Goal: Task Accomplishment & Management: Complete application form

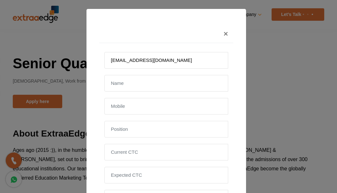
scroll to position [32, 0]
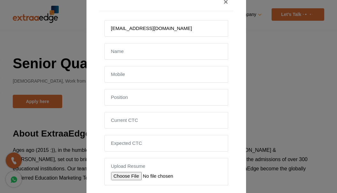
type input "[EMAIL_ADDRESS][DOMAIN_NAME]"
click at [134, 56] on input "text" at bounding box center [166, 51] width 124 height 17
type input "[PERSON_NAME]"
click at [126, 79] on input "text" at bounding box center [166, 74] width 124 height 17
type input "8999684726"
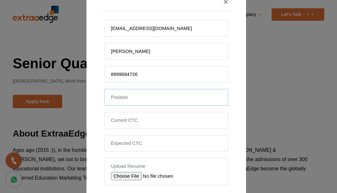
click at [128, 100] on input "text" at bounding box center [166, 97] width 124 height 17
type input "Software Tester"
click at [136, 122] on input "tel" at bounding box center [166, 120] width 124 height 17
type input "800000"
click at [118, 142] on input "tel" at bounding box center [166, 143] width 124 height 17
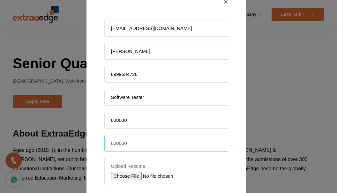
click at [112, 145] on input "800000" at bounding box center [166, 143] width 124 height 17
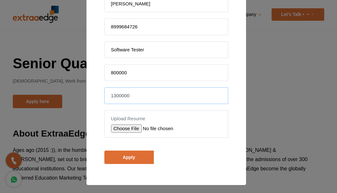
scroll to position [80, 0]
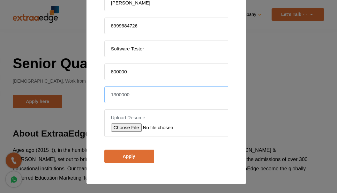
type input "1300000"
click at [126, 128] on input "file" at bounding box center [156, 128] width 91 height 8
type input "C:\fakepath\Software Tester_Monali K.pdf"
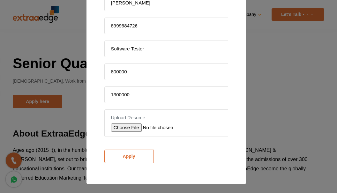
click at [142, 156] on input "Apply" at bounding box center [129, 156] width 50 height 13
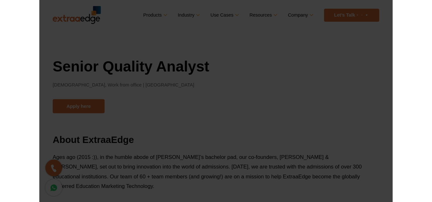
scroll to position [99, 0]
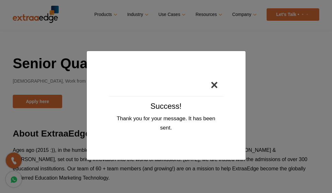
click at [214, 86] on button "×" at bounding box center [215, 84] width 18 height 23
